Goal: Task Accomplishment & Management: Manage account settings

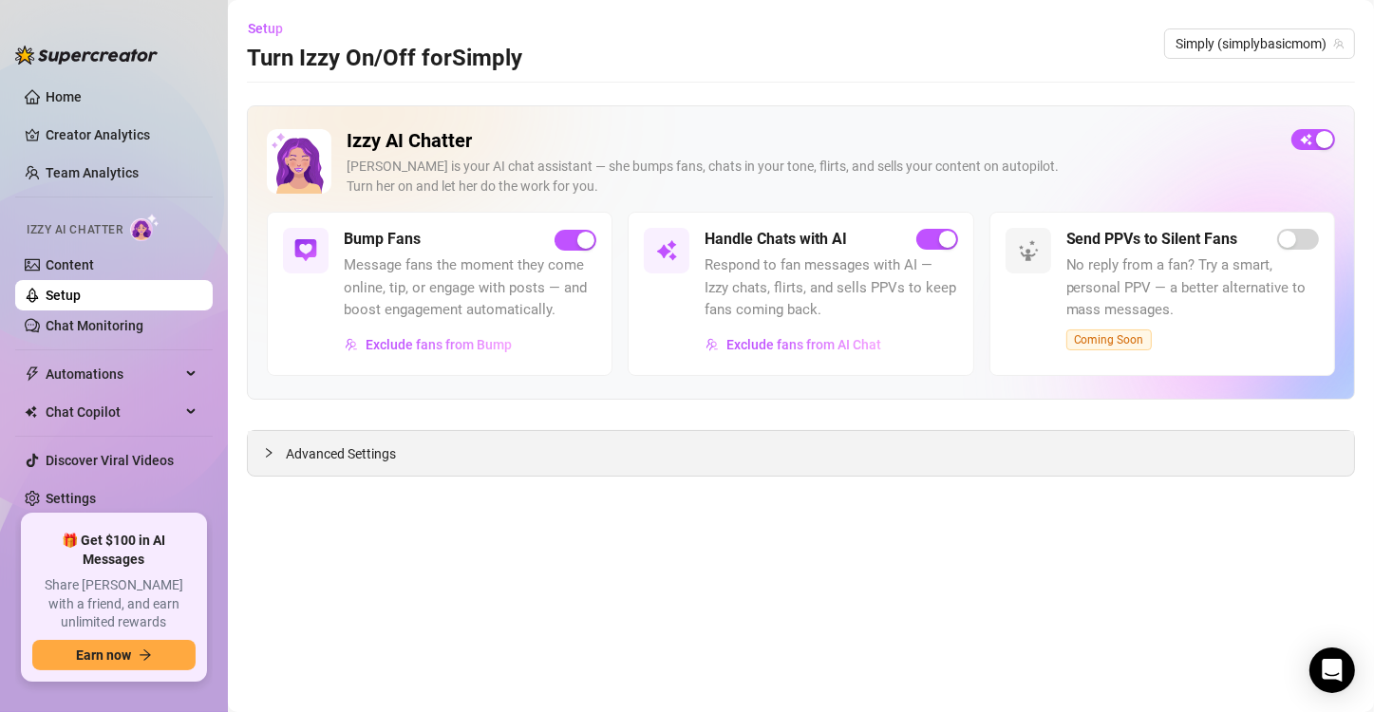
click at [295, 459] on span "Advanced Settings" at bounding box center [341, 453] width 110 height 21
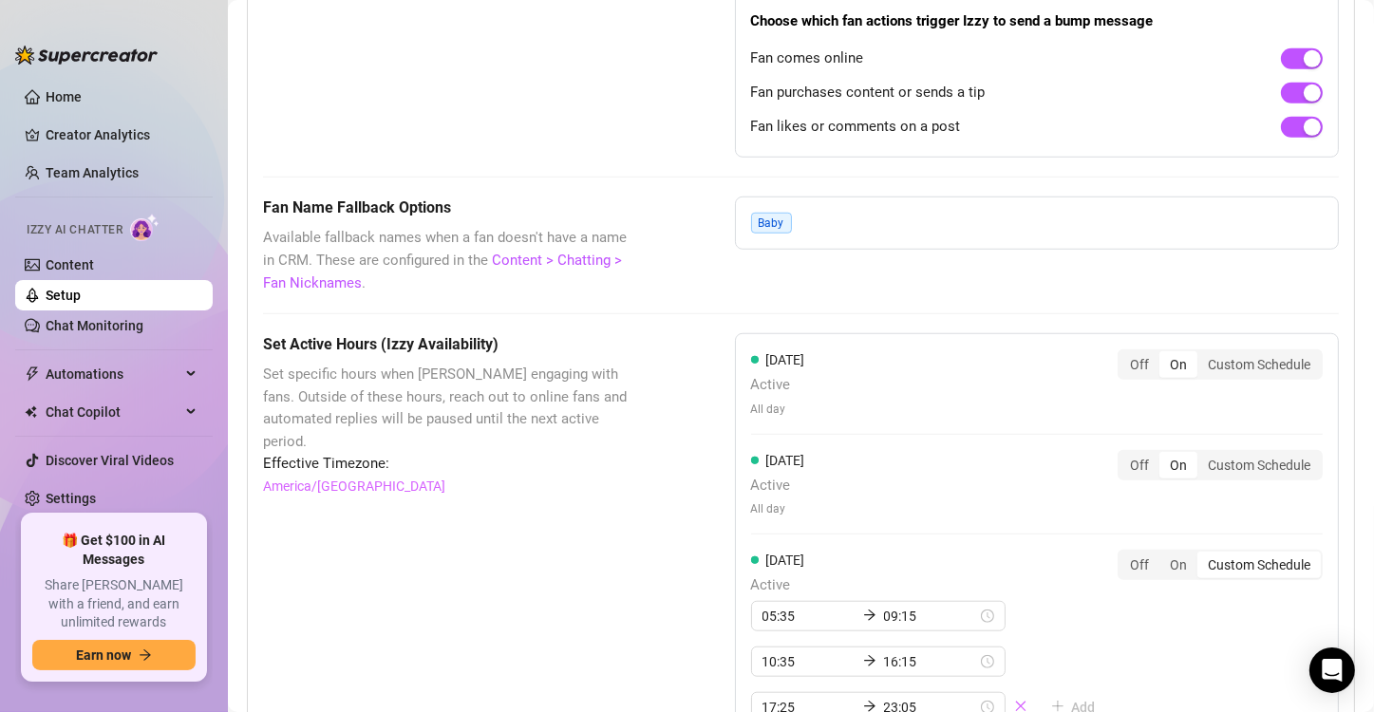
scroll to position [1519, 0]
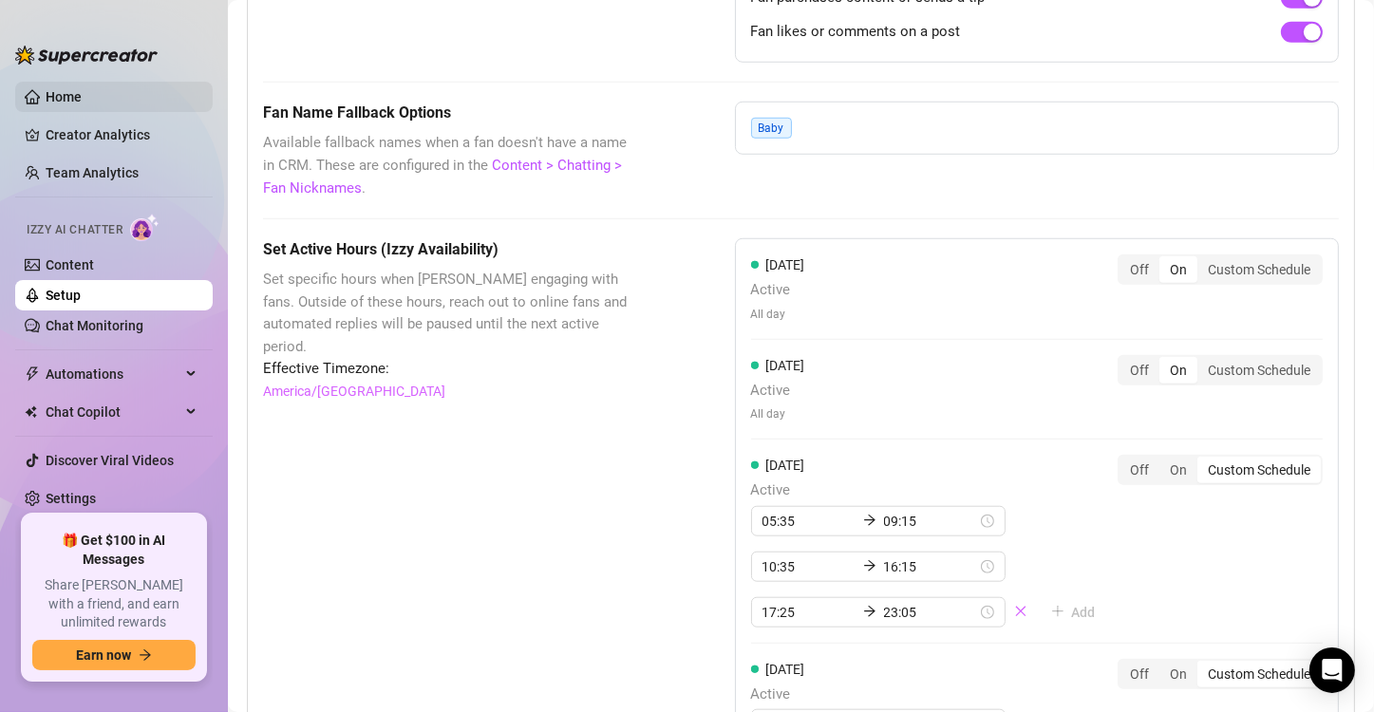
click at [58, 104] on link "Home" at bounding box center [64, 96] width 36 height 15
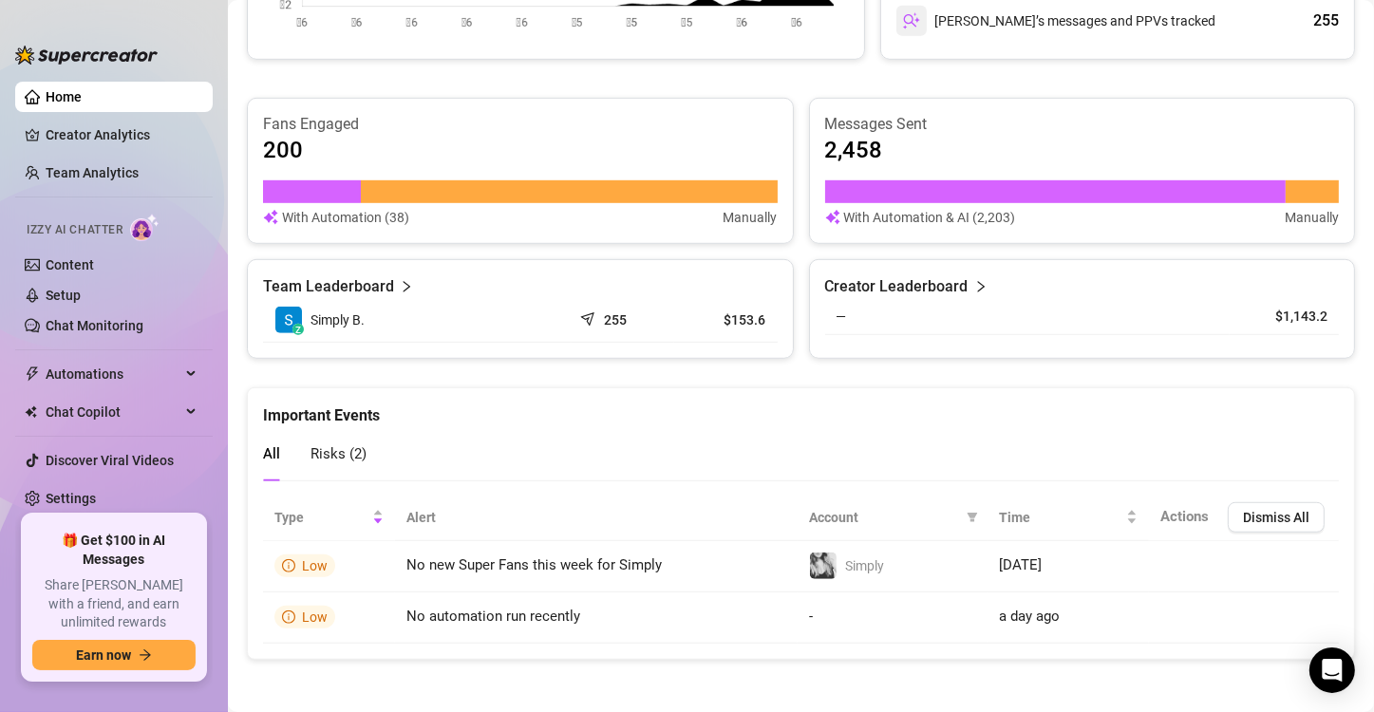
scroll to position [1106, 0]
